Goal: Find specific page/section: Find specific page/section

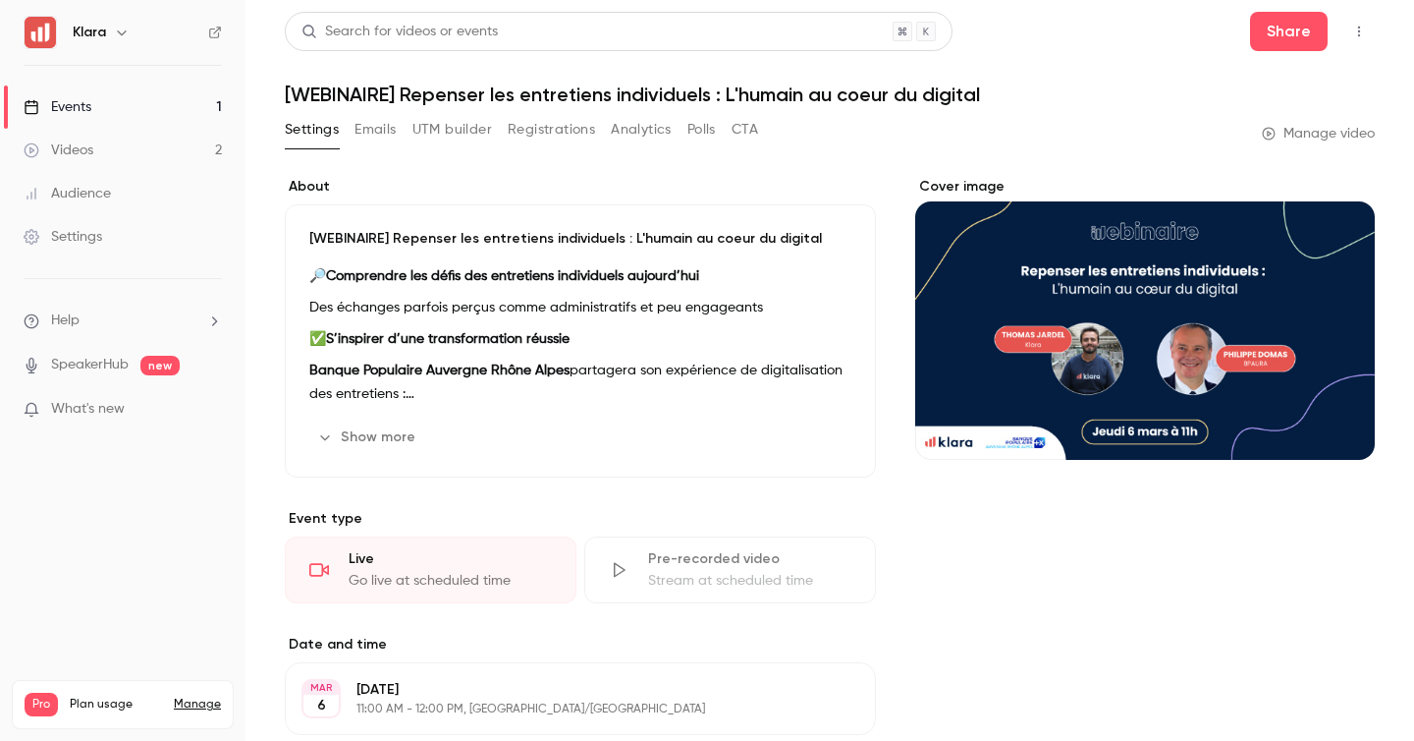
click at [186, 103] on link "Events 1" at bounding box center [123, 106] width 246 height 43
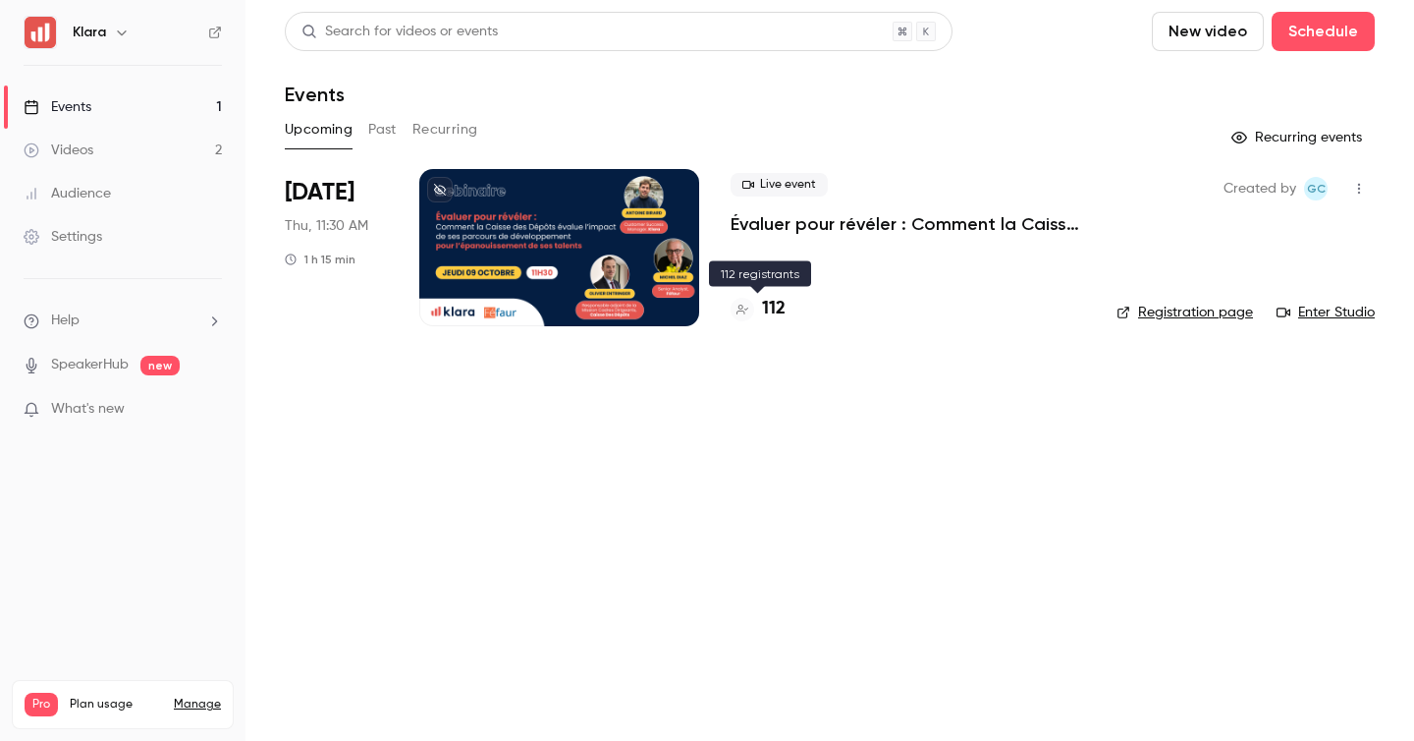
click at [763, 305] on h4 "112" at bounding box center [774, 309] width 24 height 27
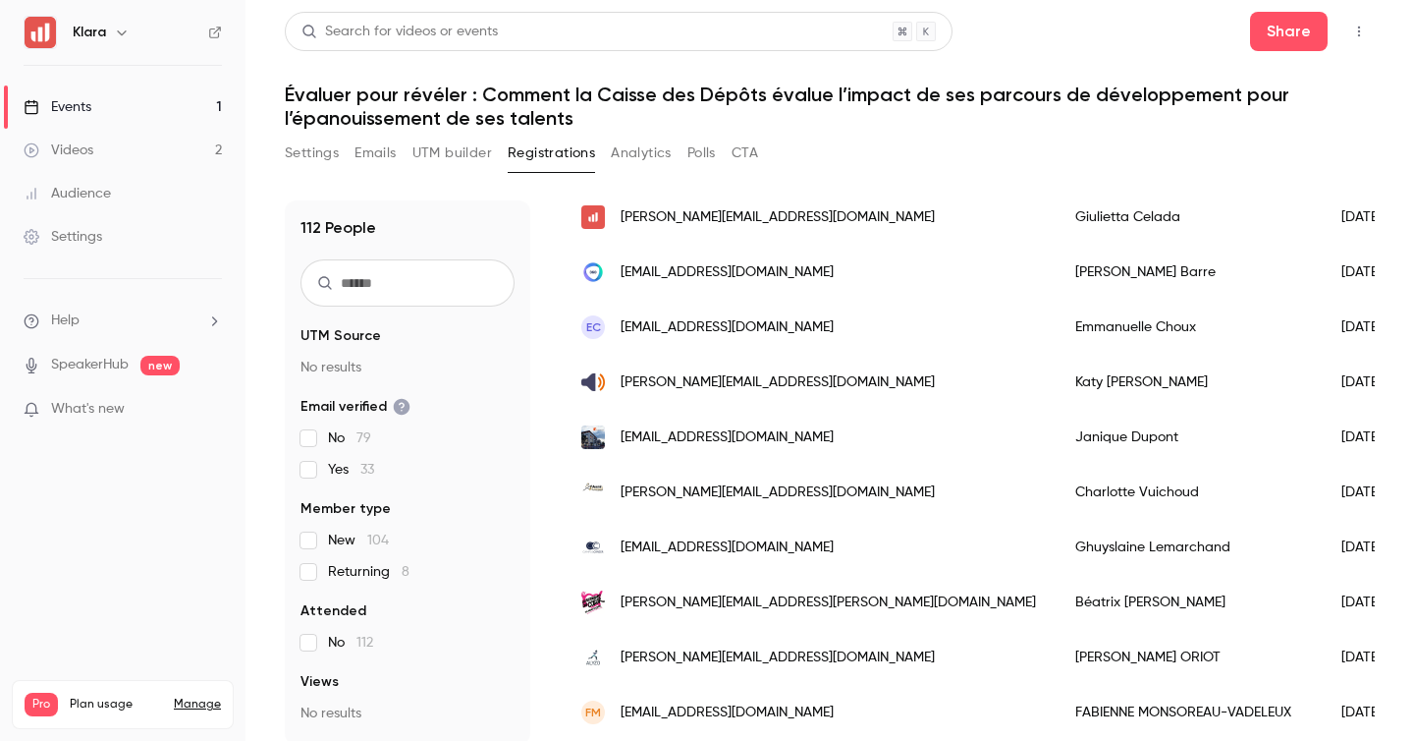
scroll to position [193, 0]
